Goal: Browse casually

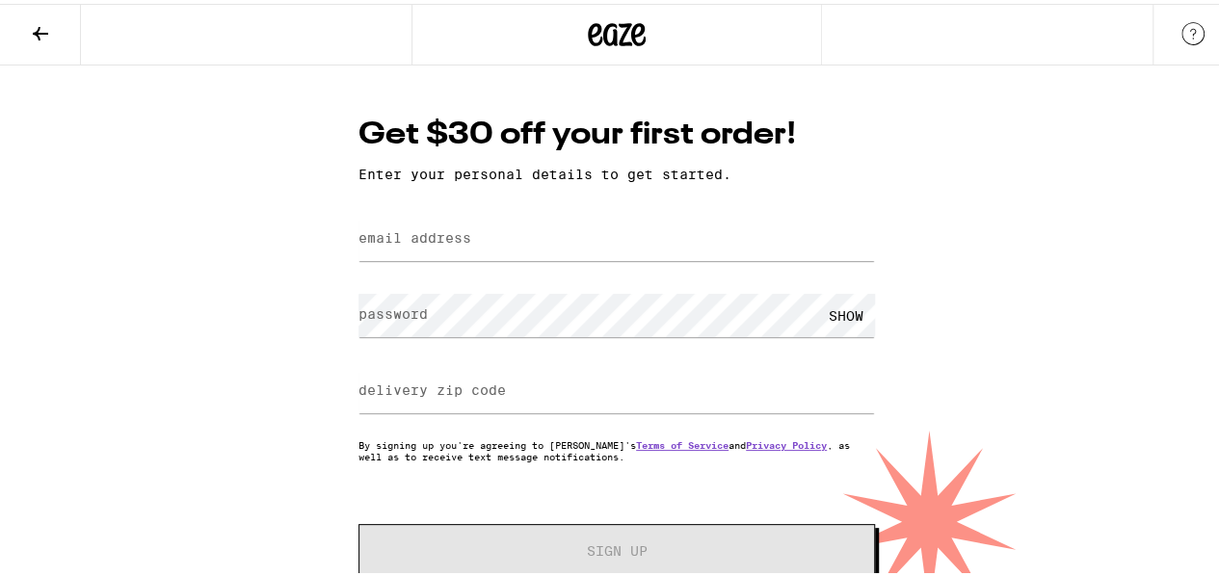
click at [606, 32] on icon at bounding box center [617, 30] width 29 height 23
